Goal: Task Accomplishment & Management: Manage account settings

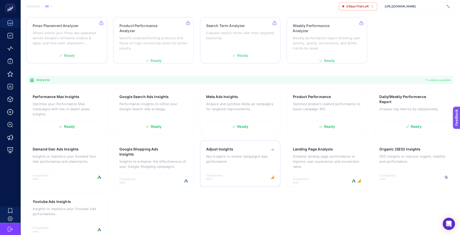
scroll to position [93, 0]
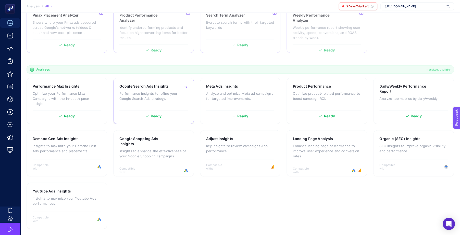
click at [167, 95] on p "Performance insights to refine your Google Search Ads strategy." at bounding box center [153, 96] width 68 height 10
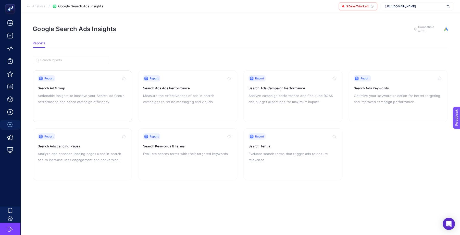
click at [101, 106] on div "Report Search Ad Group Actionable insights to improve your Search Ad Group perf…" at bounding box center [82, 96] width 89 height 42
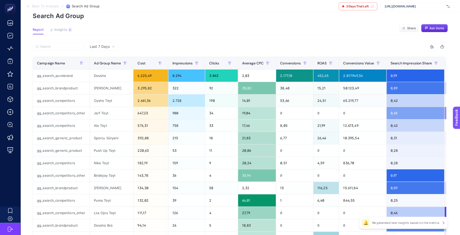
scroll to position [26, 0]
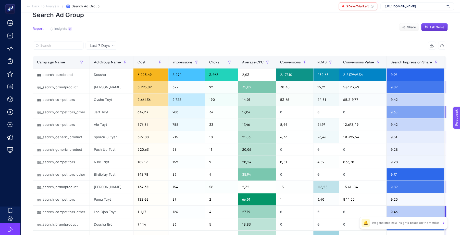
click at [392, 30] on button "Ask Genie" at bounding box center [434, 27] width 27 height 8
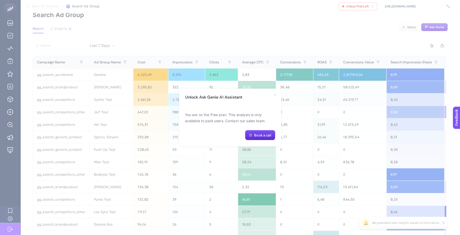
click at [275, 96] on icon at bounding box center [275, 95] width 4 height 4
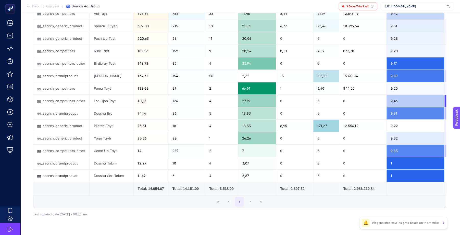
scroll to position [138, 0]
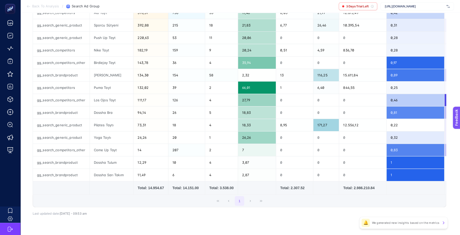
click at [392, 225] on p "We generated new insights based on the metrics" at bounding box center [405, 223] width 68 height 4
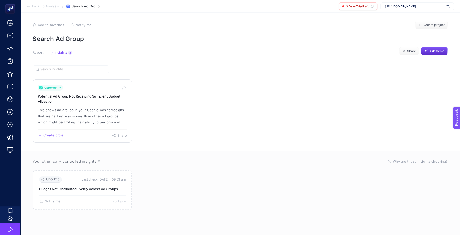
click at [90, 116] on p "This shows ad groups in your Google Ads campaigns that are getting less money t…" at bounding box center [82, 116] width 89 height 18
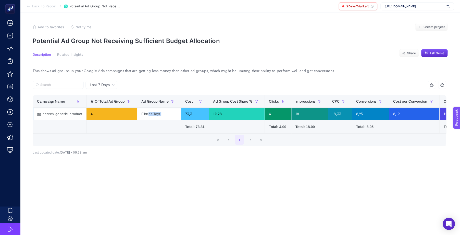
drag, startPoint x: 161, startPoint y: 115, endPoint x: 147, endPoint y: 115, distance: 13.8
click at [147, 115] on div "Pilates Taytı" at bounding box center [159, 114] width 44 height 12
click at [180, 191] on article "Add to favorites false Notify me Create project Potential Ad Group Not Receivin…" at bounding box center [239, 124] width 439 height 223
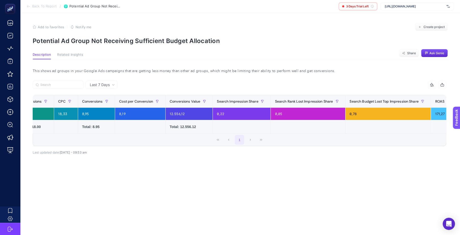
scroll to position [0, 273]
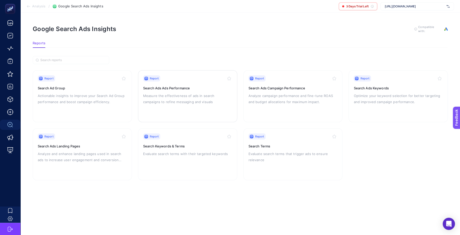
click at [210, 97] on p "Measure the effectiveness of ads in search campaigns to refine messaging and vi…" at bounding box center [187, 99] width 89 height 12
click at [291, 101] on p "Analyze campaign performance and fine-tune ROAS and budget allocations for maxi…" at bounding box center [292, 99] width 89 height 12
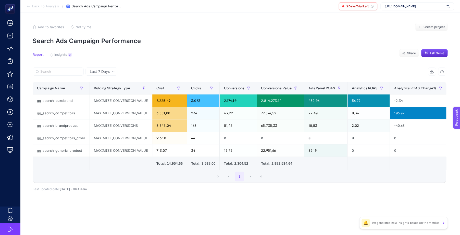
click at [377, 225] on div "🔔 We generated new insights based on the metrics" at bounding box center [403, 223] width 88 height 12
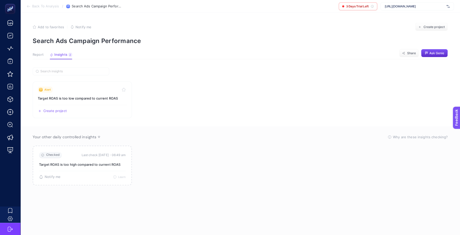
click at [183, 99] on section "Alert Target ROAS is too low compared to current ROAS Create project Share" at bounding box center [240, 100] width 415 height 37
click at [113, 101] on link "Alert Target ROAS is too low compared to current ROAS Create project Share" at bounding box center [82, 100] width 99 height 37
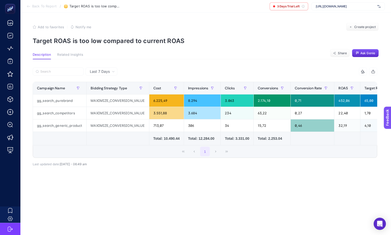
click at [76, 55] on span "Related Insights" at bounding box center [70, 55] width 26 height 4
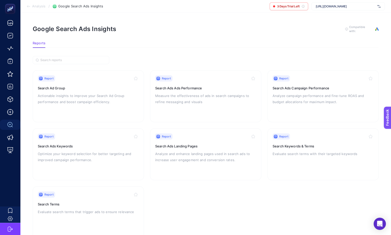
click at [40, 3] on section "Analysis / Google Search Ads Insights 3 Days Trial Left [URL][DOMAIN_NAME]" at bounding box center [205, 6] width 370 height 13
click at [40, 5] on span "Analysis" at bounding box center [38, 6] width 13 height 4
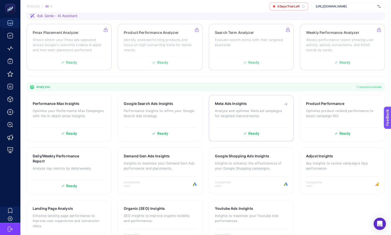
click at [267, 112] on p "Analyze and optimize Meta ad campaigns for targeted improvements." at bounding box center [251, 113] width 73 height 10
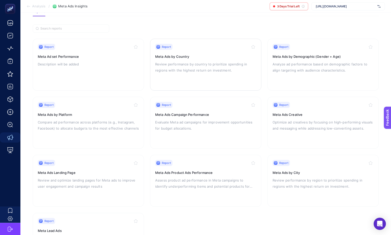
scroll to position [43, 0]
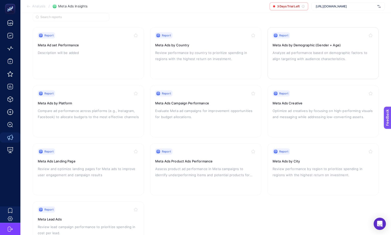
click at [319, 65] on div "Report Meta Ads by Demographic (Gender + Age) Analyze ad performance based on d…" at bounding box center [322, 53] width 101 height 42
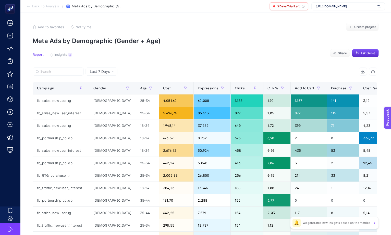
click at [30, 5] on icon at bounding box center [29, 6] width 4 height 4
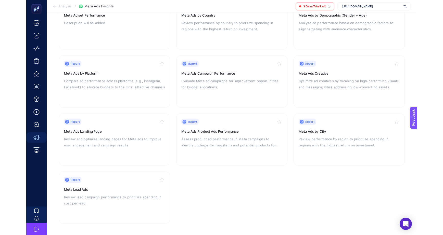
scroll to position [15, 0]
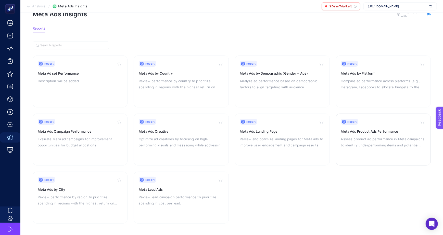
click at [379, 149] on div "Report Meta Ads Product Ads Performance Assess product ad performance in Meta c…" at bounding box center [383, 140] width 85 height 42
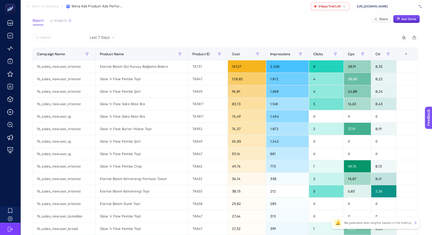
scroll to position [34, 0]
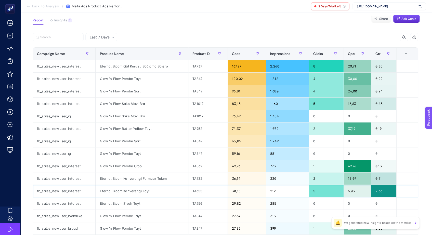
click at [124, 190] on div "Eternal Bloom Kahverengi Tayt" at bounding box center [142, 191] width 92 height 12
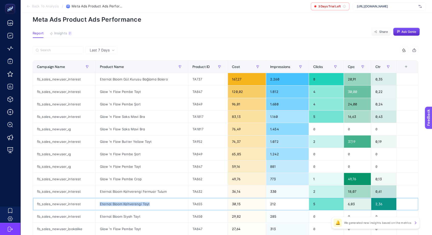
scroll to position [20, 0]
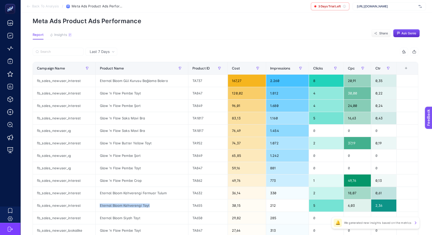
click at [392, 68] on div "+" at bounding box center [406, 68] width 10 height 4
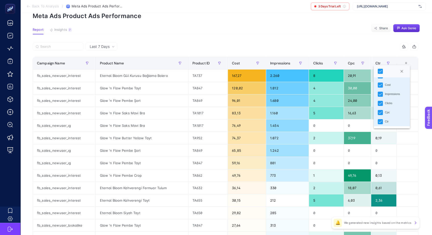
scroll to position [21, 0]
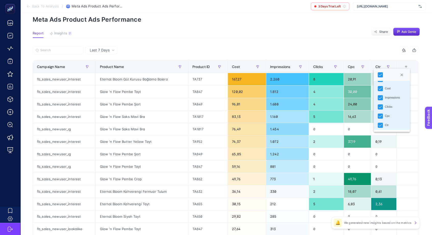
click at [327, 26] on article "Add to favorites false Notify me Create project Meta Ads Product Ads Performanc…" at bounding box center [226, 190] width 412 height 398
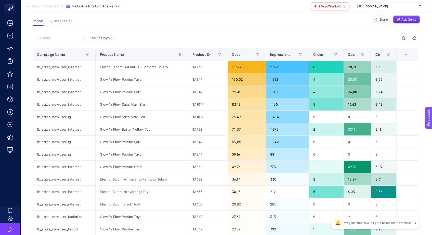
scroll to position [36, 0]
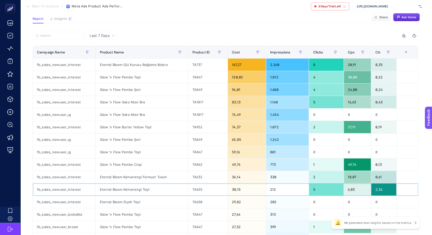
drag, startPoint x: 354, startPoint y: 191, endPoint x: 348, endPoint y: 191, distance: 6.4
click at [348, 191] on div "6,03" at bounding box center [357, 190] width 27 height 12
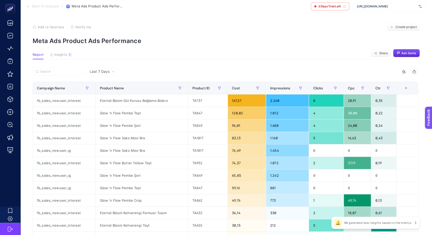
click at [109, 73] on span "Last 7 Days" at bounding box center [100, 71] width 20 height 5
click at [108, 83] on li "Last 7 Days" at bounding box center [101, 82] width 29 height 9
click at [102, 75] on div "Last 7 Days" at bounding box center [101, 72] width 32 height 8
click at [105, 84] on li "Last 7 Days" at bounding box center [101, 82] width 29 height 9
click at [66, 55] on span "Insights" at bounding box center [60, 55] width 13 height 4
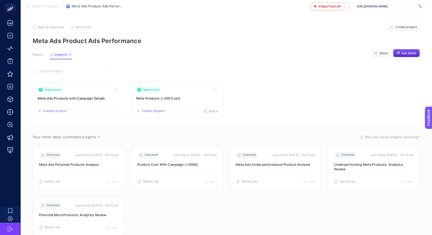
click at [185, 100] on h3 "Meta Products (>200 Cost)" at bounding box center [177, 98] width 82 height 5
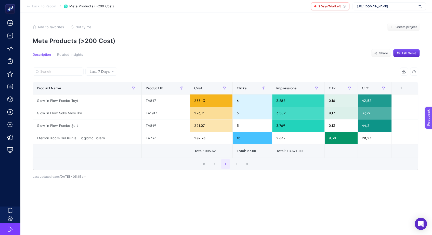
click at [68, 58] on button "Related Insights" at bounding box center [70, 56] width 26 height 7
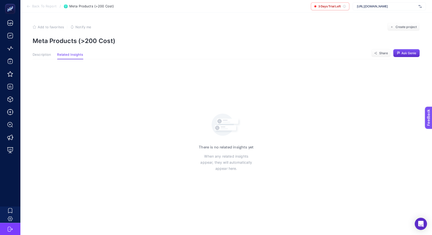
click at [36, 52] on article "Add to favorites false Notify me Create project Meta Products (>200 Cost) Descr…" at bounding box center [226, 124] width 412 height 223
click at [29, 9] on section "Back To Report / Meta Products (>200 Cost) 3 Days Trial Left [URL][DOMAIN_NAME]" at bounding box center [226, 6] width 412 height 13
click at [25, 4] on section "Back To Report / Meta Products (>200 Cost) 3 Days Trial Left [URL][DOMAIN_NAME]" at bounding box center [226, 6] width 412 height 13
click at [27, 6] on icon at bounding box center [29, 6] width 4 height 4
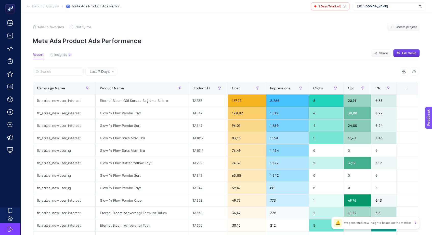
click at [27, 4] on icon at bounding box center [29, 6] width 4 height 4
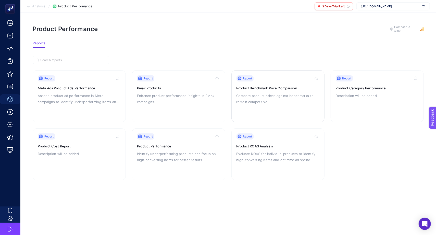
click at [285, 108] on div "Report Product Benchmark Price Comparison Compare product prices against benchm…" at bounding box center [277, 96] width 83 height 42
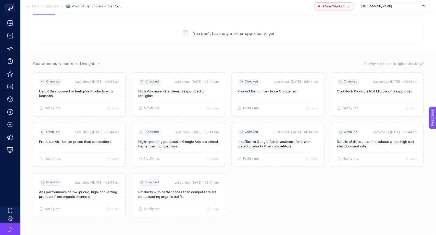
scroll to position [42, 0]
click at [278, 84] on div "🔔 There is no alert for now. Would you like to get a notification when the insi…" at bounding box center [278, 89] width 80 height 23
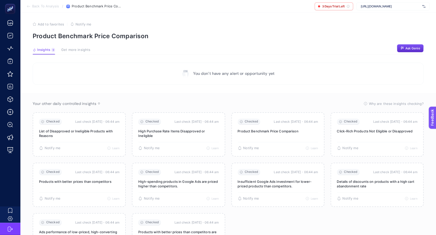
scroll to position [0, 0]
click at [73, 53] on button "Get more insights" at bounding box center [75, 52] width 29 height 7
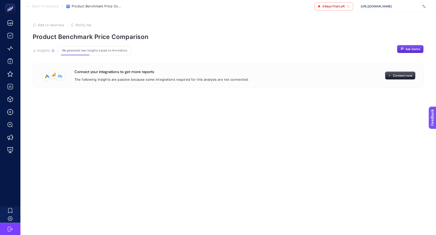
click at [46, 51] on span "Insights" at bounding box center [43, 51] width 13 height 4
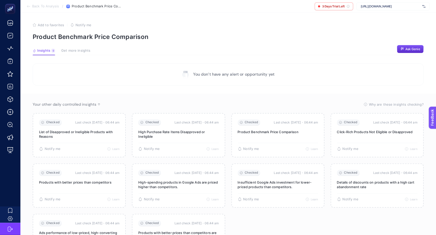
click at [30, 9] on section "Back To Analysis / Product Benchmark Price Comparison 3 Days Trial Left [URL][D…" at bounding box center [227, 6] width 415 height 13
click at [29, 6] on icon at bounding box center [29, 6] width 4 height 4
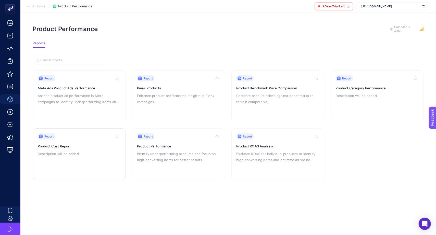
click at [86, 148] on div "Report Product Cost Report Description will be added" at bounding box center [79, 155] width 83 height 42
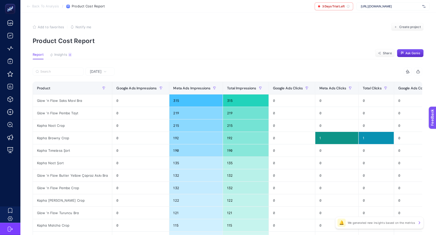
click at [98, 67] on article "Add to favorites false Notify me Create project Product Cost Report Report Insi…" at bounding box center [227, 212] width 415 height 398
click at [99, 73] on span "[DATE]" at bounding box center [96, 71] width 12 height 5
click at [100, 101] on li "Last 30 Days" at bounding box center [100, 103] width 26 height 14
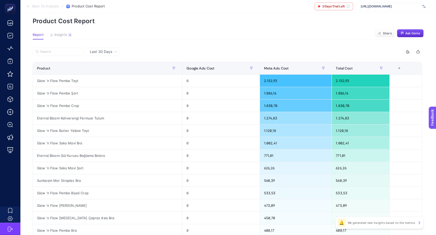
scroll to position [22, 0]
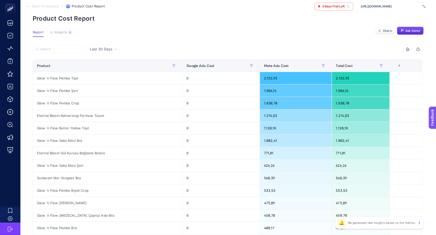
click at [392, 68] on th "4 items selected +" at bounding box center [405, 66] width 32 height 12
click at [392, 65] on div "+" at bounding box center [399, 66] width 10 height 4
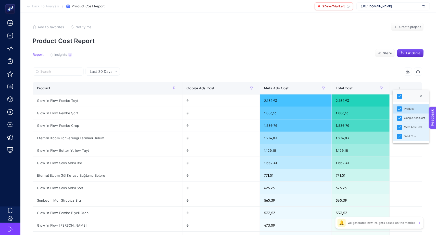
scroll to position [0, 0]
click at [282, 29] on div "Add to favorites false Notify me Create project" at bounding box center [228, 27] width 391 height 8
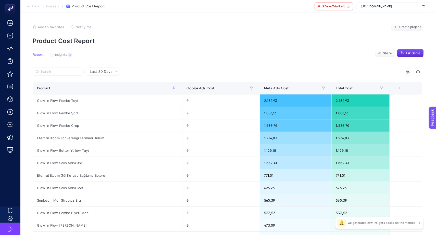
click at [383, 224] on p "We generated new insights based on the metrics" at bounding box center [381, 223] width 68 height 4
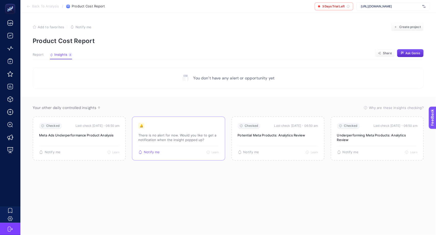
click at [155, 151] on span "Notify me" at bounding box center [152, 152] width 16 height 4
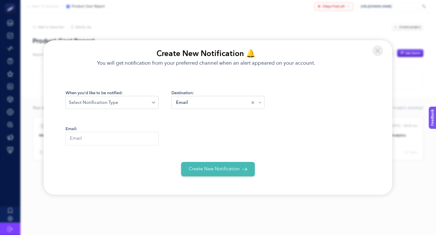
click at [115, 98] on div "Loading..." at bounding box center [112, 102] width 93 height 13
click at [125, 139] on span "Whenever a change happens" at bounding box center [99, 141] width 60 height 6
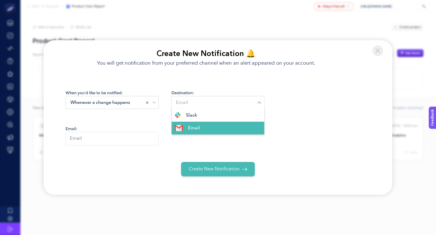
click at [198, 105] on input "Search for option" at bounding box center [216, 102] width 83 height 7
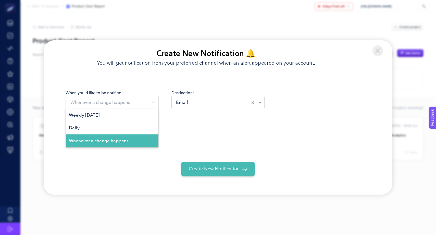
click at [130, 100] on div "Whenever a change happens" at bounding box center [110, 102] width 83 height 7
click at [128, 114] on li "Weekly [DATE]" at bounding box center [112, 115] width 93 height 13
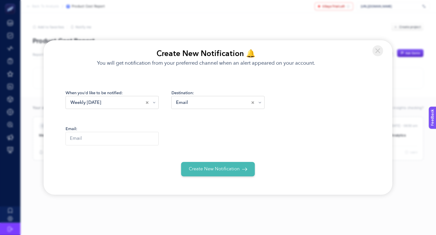
click at [192, 103] on input "Search for option" at bounding box center [220, 102] width 62 height 7
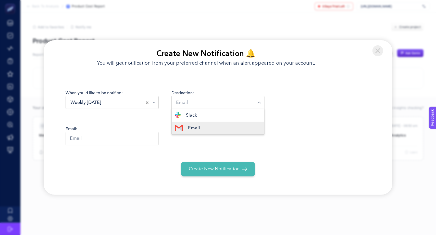
click at [197, 127] on span "Email" at bounding box center [194, 128] width 12 height 6
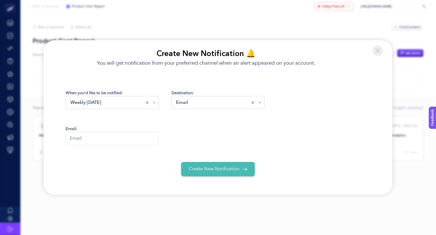
click at [116, 139] on input "text" at bounding box center [112, 139] width 93 height 14
click at [102, 140] on input "text" at bounding box center [112, 139] width 93 height 14
click at [207, 142] on div "Email: [EMAIL_ADDRESS][DOMAIN_NAME]" at bounding box center [218, 139] width 304 height 26
click at [221, 166] on span "Create New Notification" at bounding box center [214, 169] width 51 height 7
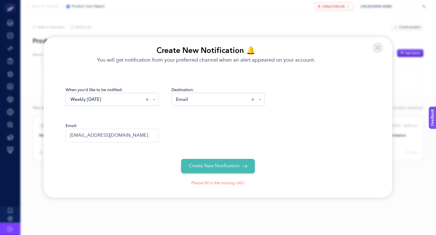
click at [236, 100] on input "Search for option" at bounding box center [220, 99] width 62 height 7
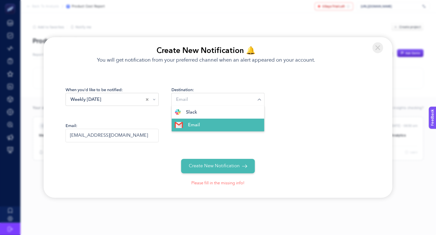
click at [323, 140] on div "Email: [EMAIL_ADDRESS][DOMAIN_NAME]" at bounding box center [218, 136] width 304 height 26
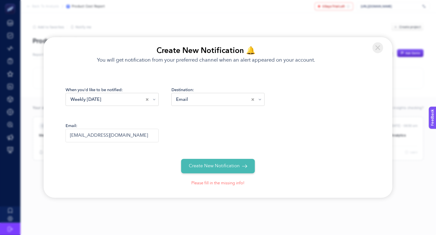
click at [139, 137] on input "[EMAIL_ADDRESS][DOMAIN_NAME]" at bounding box center [112, 136] width 93 height 14
type input "[EMAIL_ADDRESS][DOMAIN_NAME]"
click at [225, 148] on div "Email: [EMAIL_ADDRESS][DOMAIN_NAME]" at bounding box center [218, 136] width 304 height 26
click at [229, 171] on button "Create New Notification" at bounding box center [218, 166] width 74 height 15
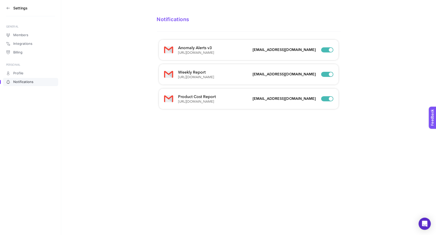
click at [328, 48] on div at bounding box center [327, 49] width 12 height 5
click at [321, 50] on input "checkbox" at bounding box center [321, 50] width 0 height 0
click at [327, 51] on div at bounding box center [327, 49] width 12 height 5
click at [321, 50] on input "checkbox" at bounding box center [321, 50] width 0 height 0
checkbox input "true"
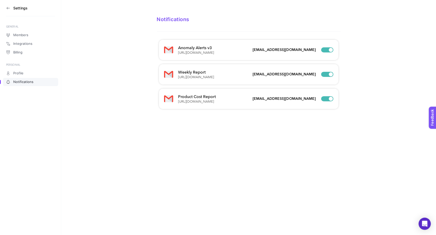
click at [192, 74] on h4 "Weekly Report" at bounding box center [196, 72] width 36 height 6
click at [195, 81] on div "Weekly Report [URL][DOMAIN_NAME] [EMAIL_ADDRESS][DOMAIN_NAME]" at bounding box center [248, 74] width 179 height 20
click at [192, 79] on p "[URL][DOMAIN_NAME]" at bounding box center [196, 77] width 36 height 4
click at [192, 78] on p "[URL][DOMAIN_NAME]" at bounding box center [196, 77] width 36 height 4
click at [191, 58] on div "Anomaly Alerts v3 [URL][DOMAIN_NAME] [EMAIL_ADDRESS][DOMAIN_NAME]" at bounding box center [248, 50] width 179 height 20
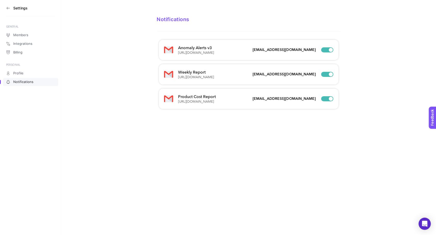
click at [191, 98] on h4 "Product Cost Report" at bounding box center [197, 97] width 38 height 6
click at [70, 74] on section "Notifications Anomaly Alerts v3 [URL][DOMAIN_NAME] [EMAIL_ADDRESS][DOMAIN_NAME]…" at bounding box center [248, 58] width 375 height 117
click at [25, 73] on link "Profile" at bounding box center [30, 73] width 55 height 8
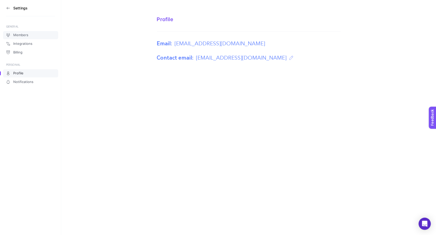
click at [19, 35] on span "Members" at bounding box center [20, 35] width 15 height 4
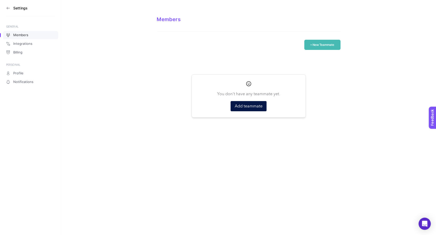
click at [253, 47] on div "+ New Teammate" at bounding box center [249, 45] width 184 height 10
click at [23, 46] on span "Integrations" at bounding box center [22, 44] width 19 height 4
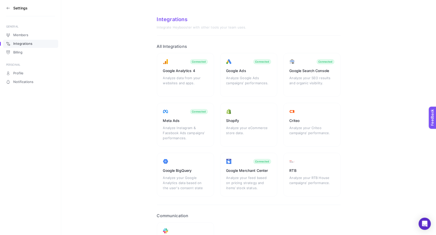
click at [8, 6] on icon at bounding box center [8, 8] width 4 height 4
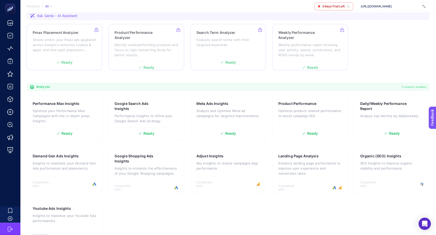
scroll to position [104, 0]
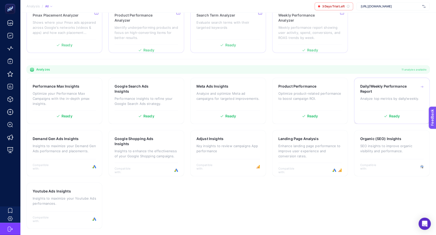
click at [371, 93] on h3 "Daily/Weekly Performance Report" at bounding box center [384, 89] width 48 height 10
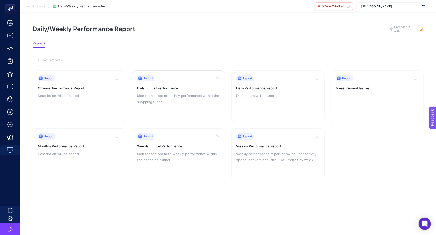
click at [183, 88] on h3 "Daily Funnel Performance" at bounding box center [178, 88] width 83 height 5
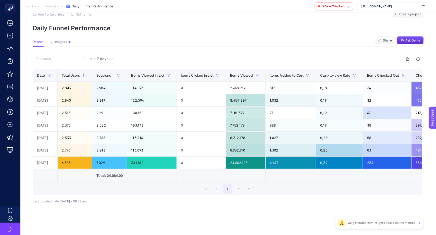
click at [392, 59] on icon "button" at bounding box center [418, 59] width 4 height 4
click at [323, 33] on article "Add to favorites false Notify me Create project Daily Funnel Performance Report…" at bounding box center [227, 118] width 415 height 236
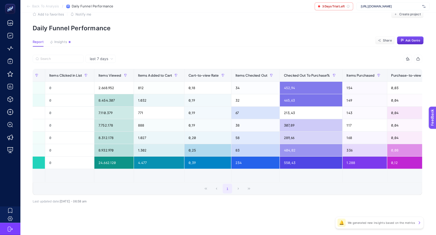
scroll to position [0, 173]
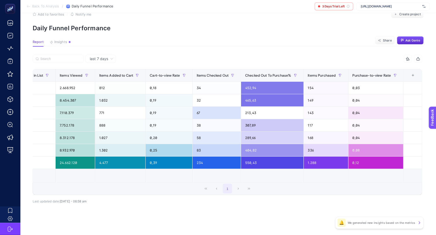
click at [382, 222] on p "We generated new insights based on the metrics" at bounding box center [381, 223] width 68 height 4
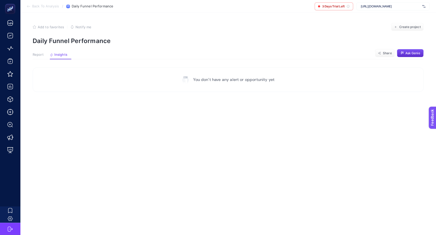
click at [36, 49] on article "Add to favorites false Notify me Create project Daily Funnel Performance Report…" at bounding box center [227, 124] width 415 height 223
click at [36, 53] on span "Report" at bounding box center [38, 55] width 11 height 4
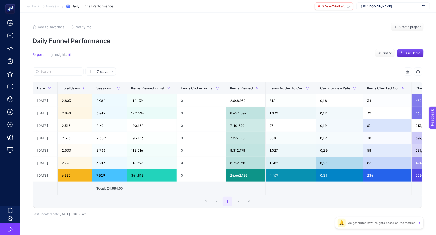
click at [261, 30] on div "Add to favorites false Notify me Create project" at bounding box center [228, 27] width 391 height 8
